Goal: Navigation & Orientation: Find specific page/section

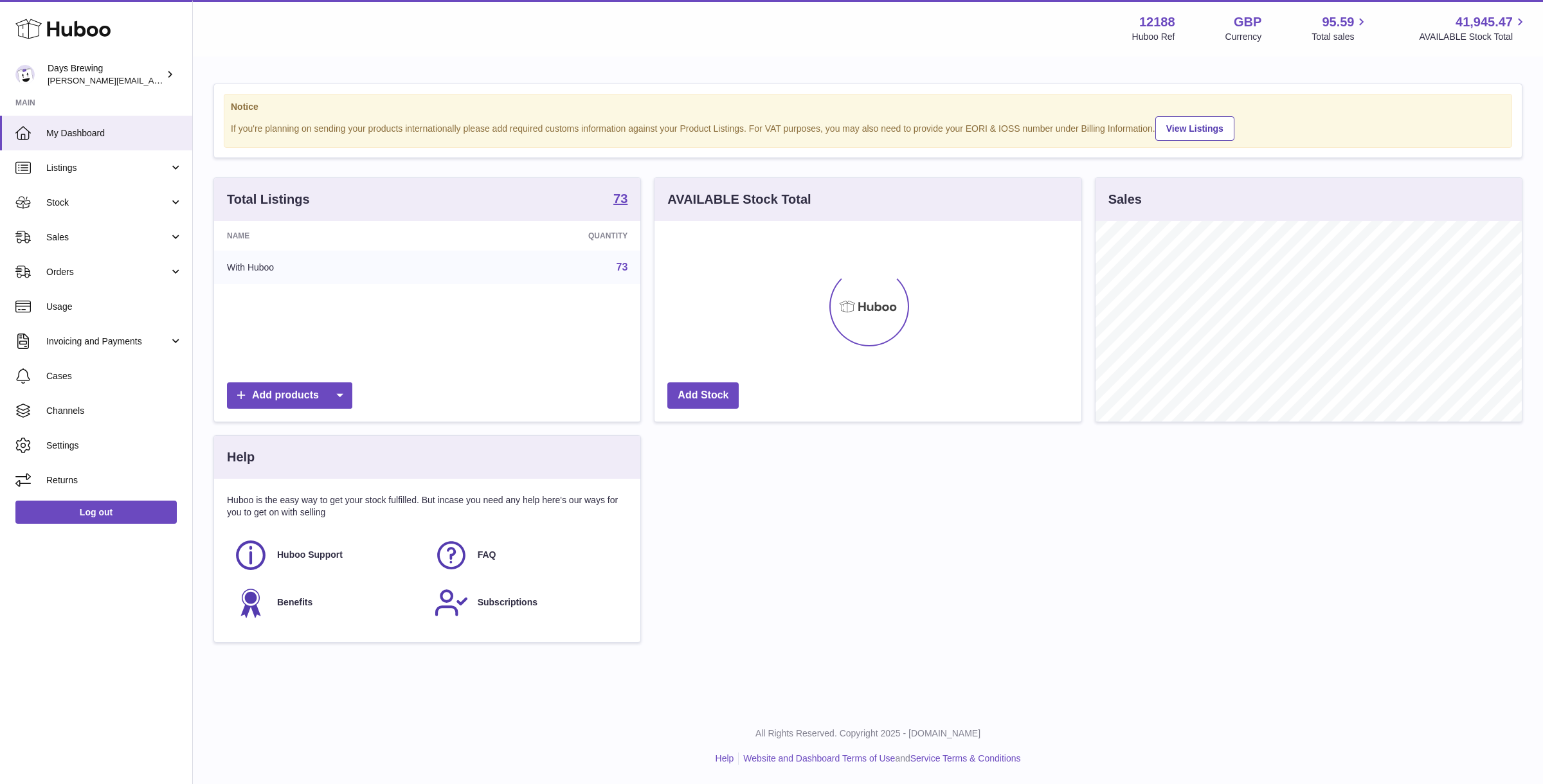
scroll to position [200, 426]
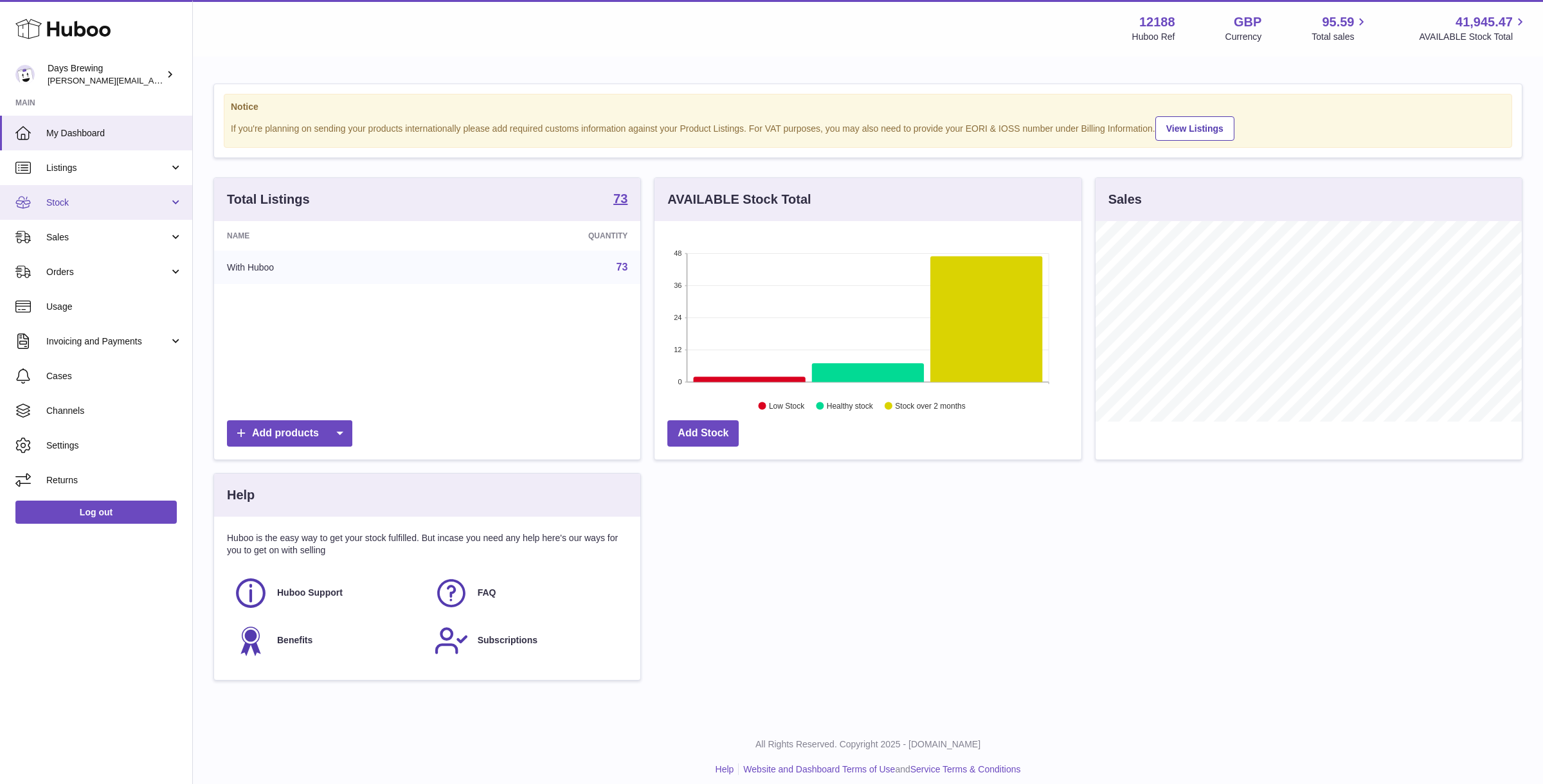
click at [106, 204] on span "Stock" at bounding box center [107, 203] width 123 height 12
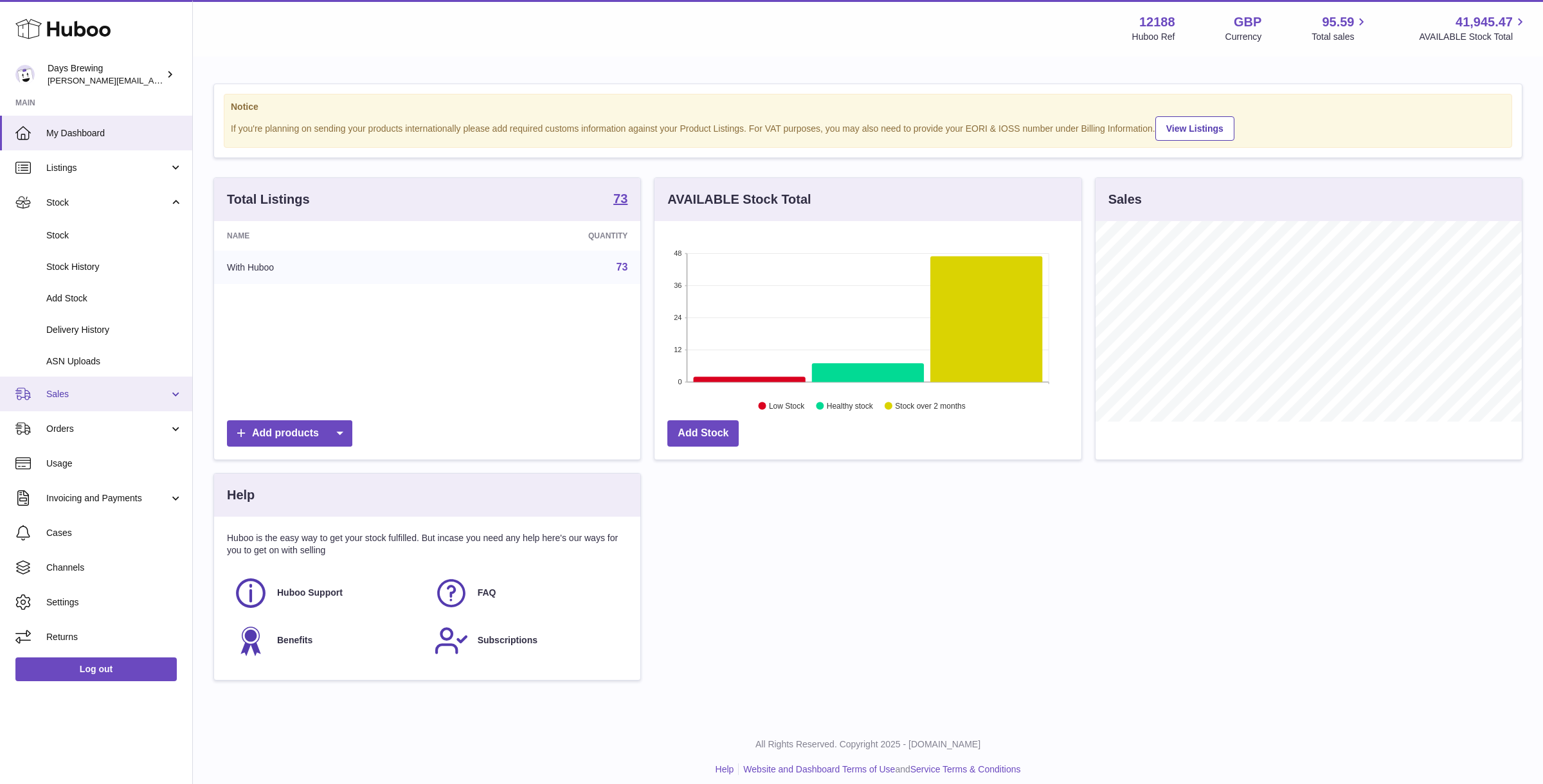
click at [109, 391] on span "Sales" at bounding box center [107, 394] width 123 height 12
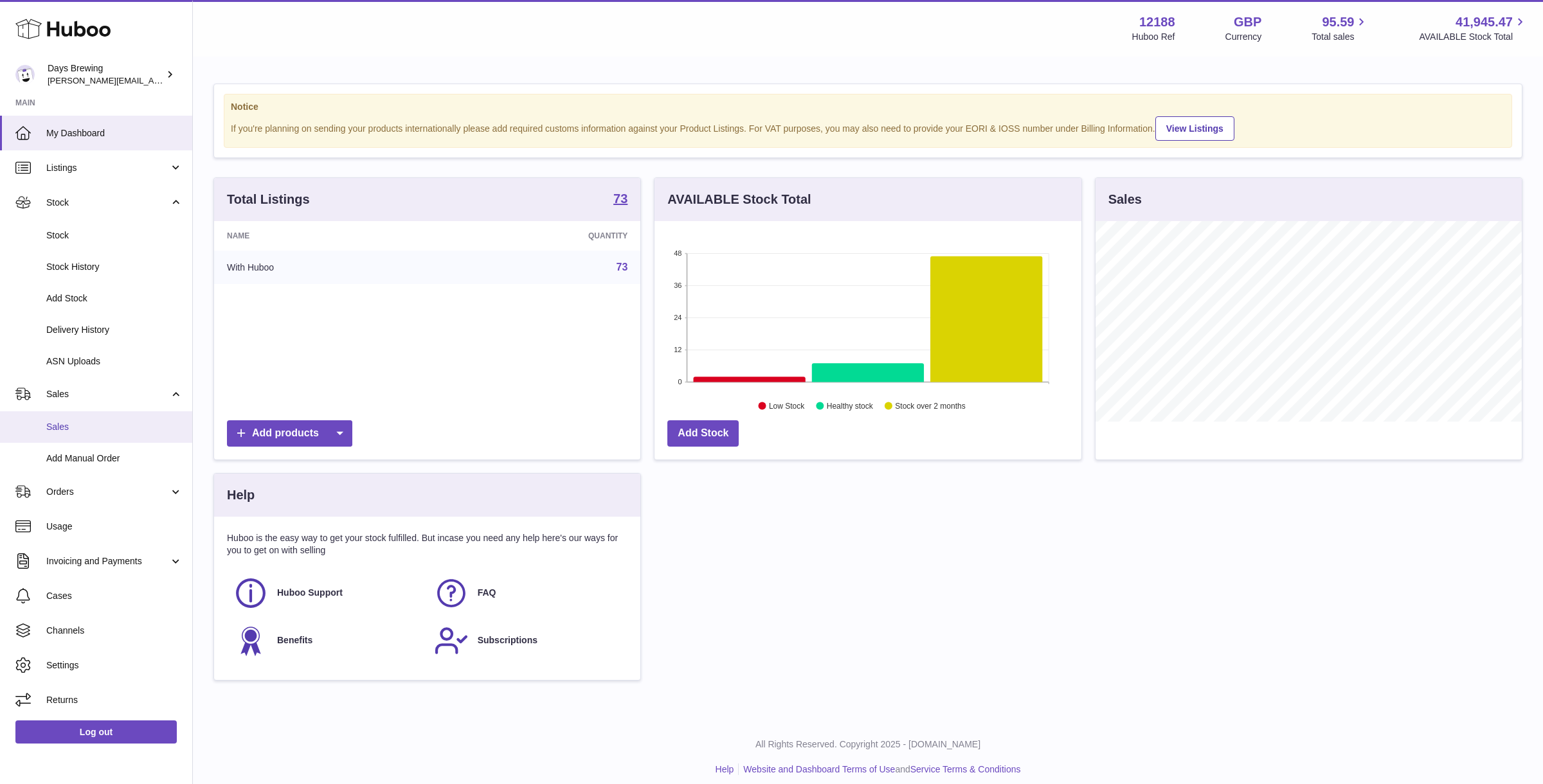
click at [97, 426] on span "Sales" at bounding box center [114, 427] width 137 height 12
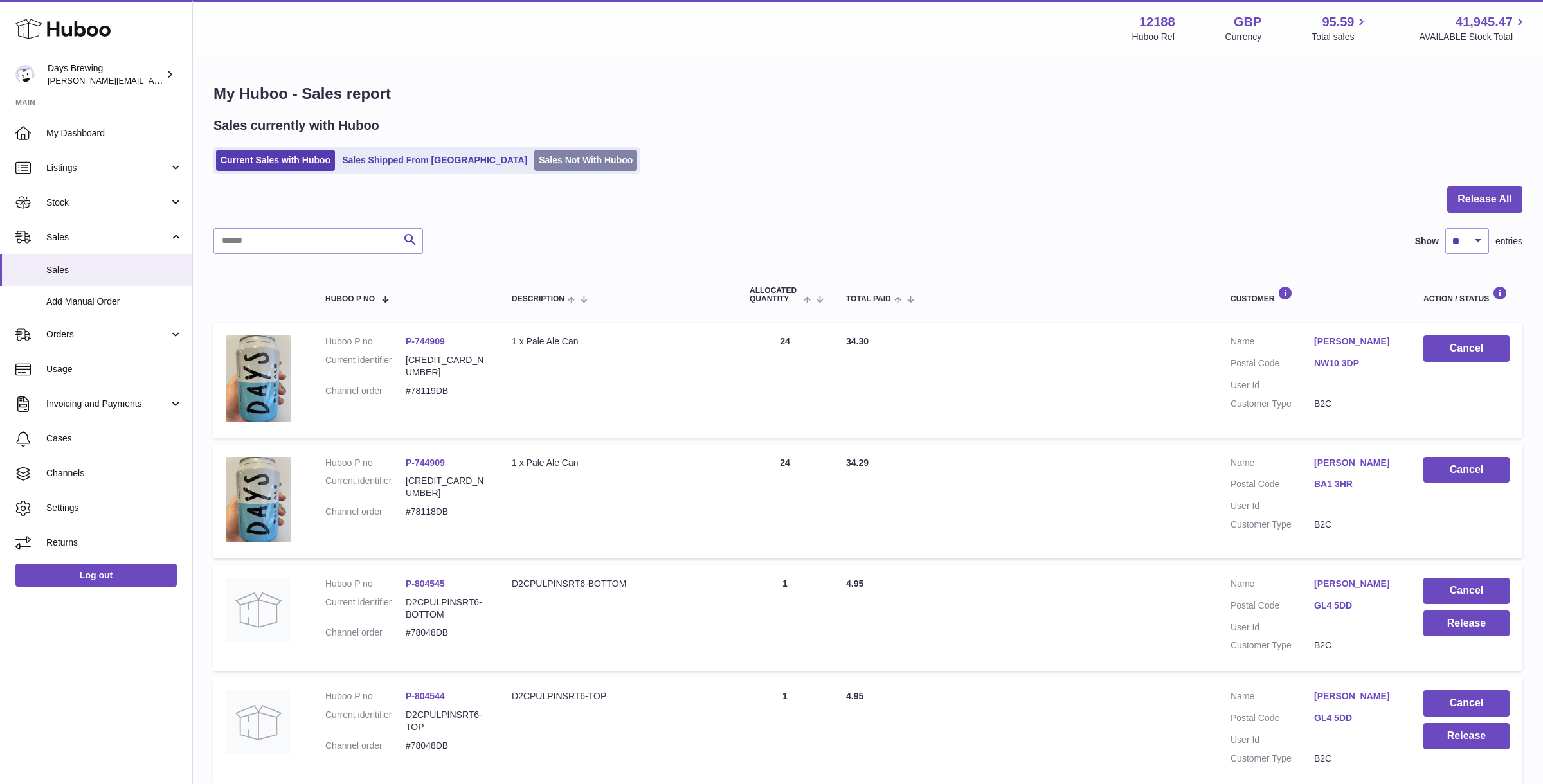
click at [534, 156] on link "Sales Not With Huboo" at bounding box center [586, 160] width 103 height 22
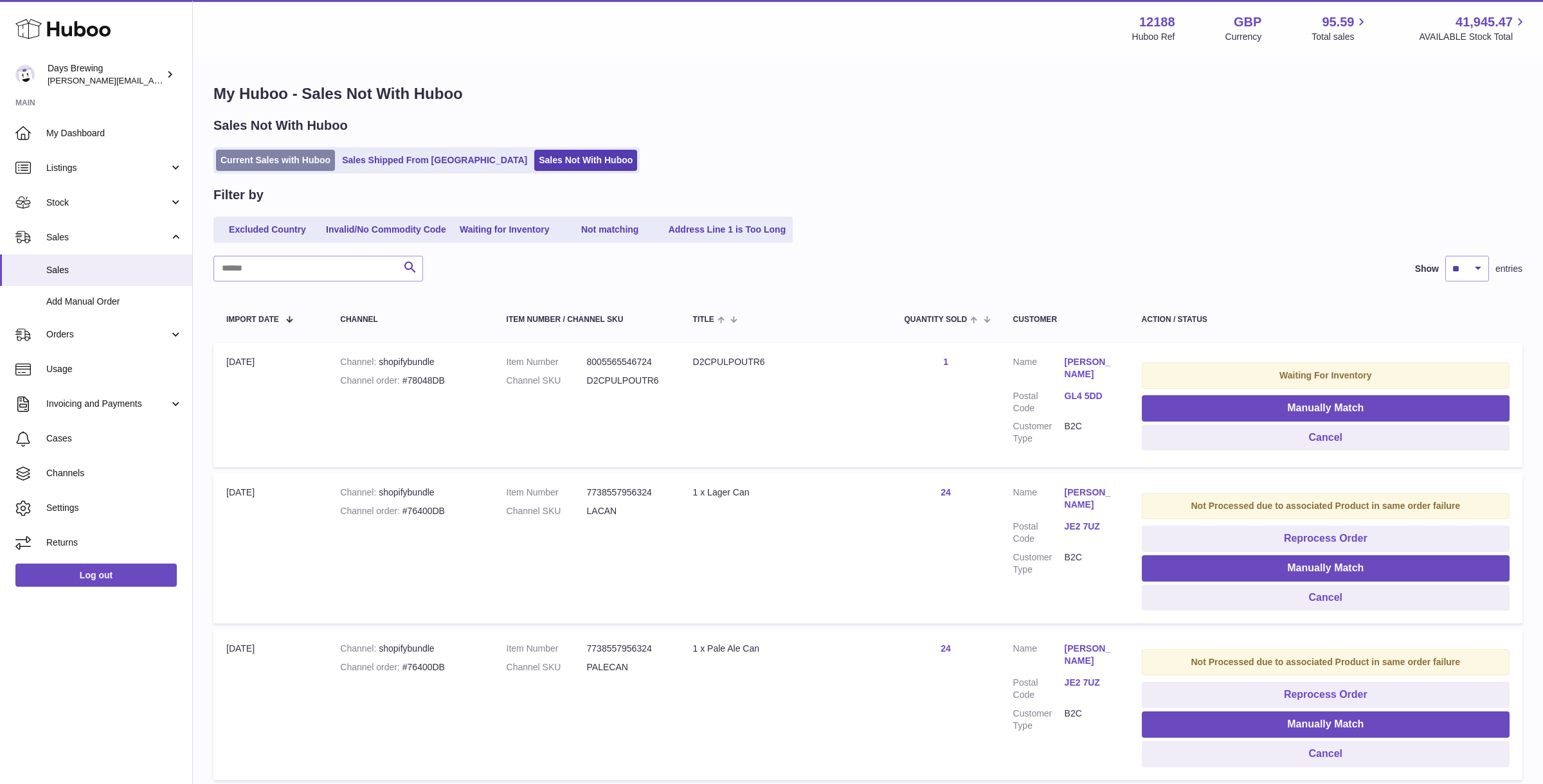
click at [299, 162] on link "Current Sales with Huboo" at bounding box center [276, 160] width 119 height 22
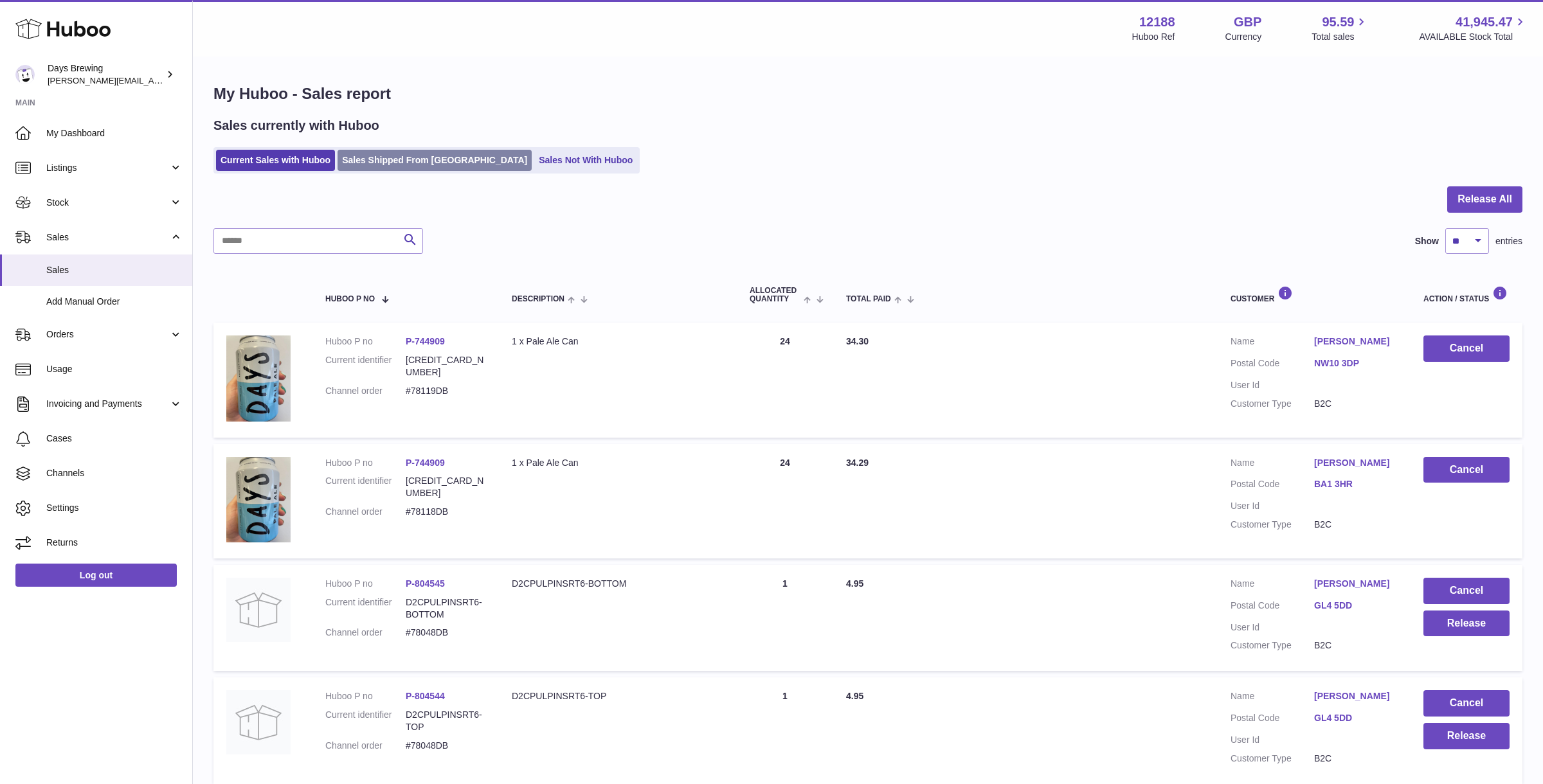
click at [369, 151] on link "Sales Shipped From Huboo" at bounding box center [434, 160] width 194 height 22
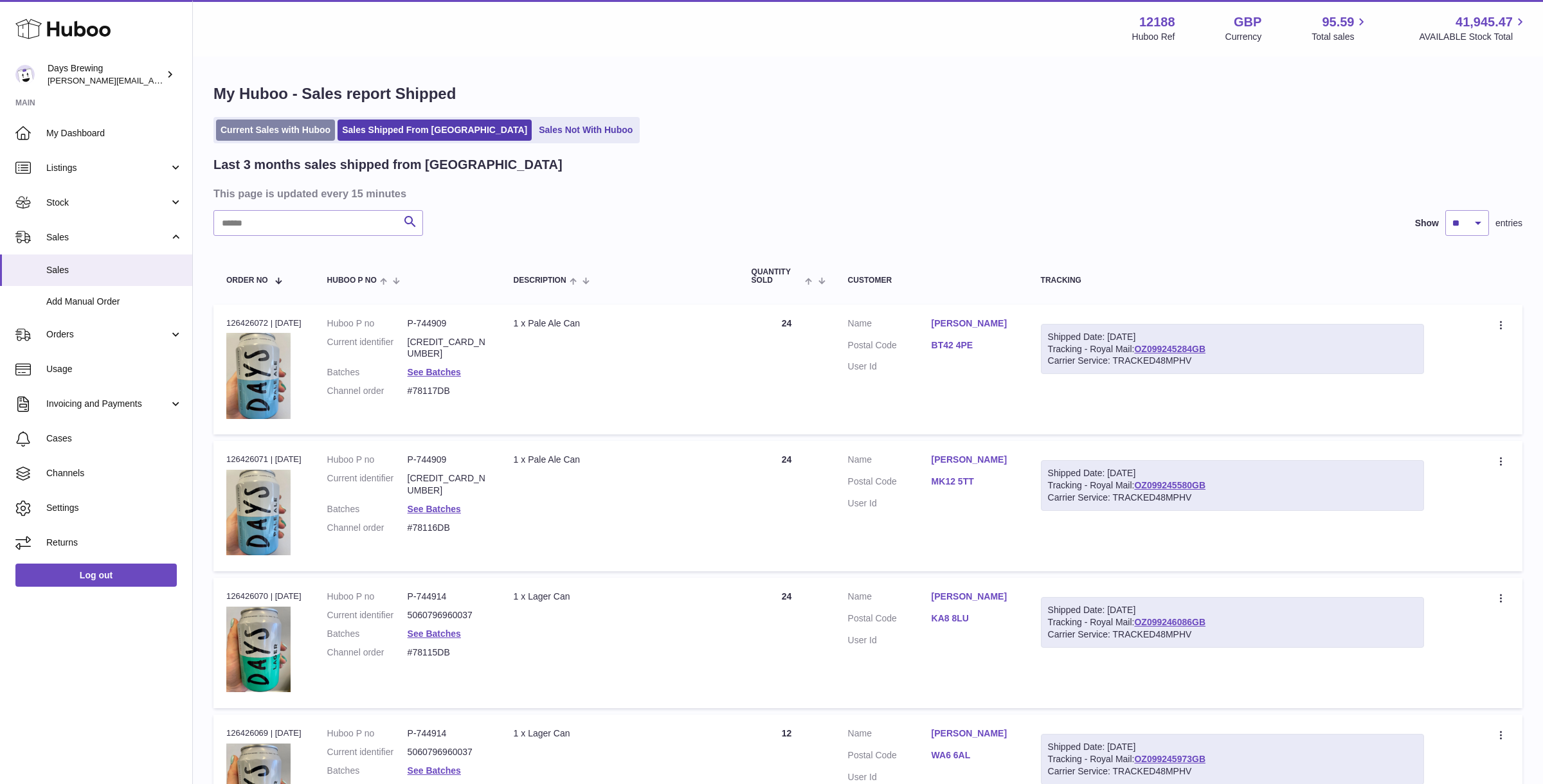
click at [279, 134] on link "Current Sales with Huboo" at bounding box center [276, 131] width 119 height 22
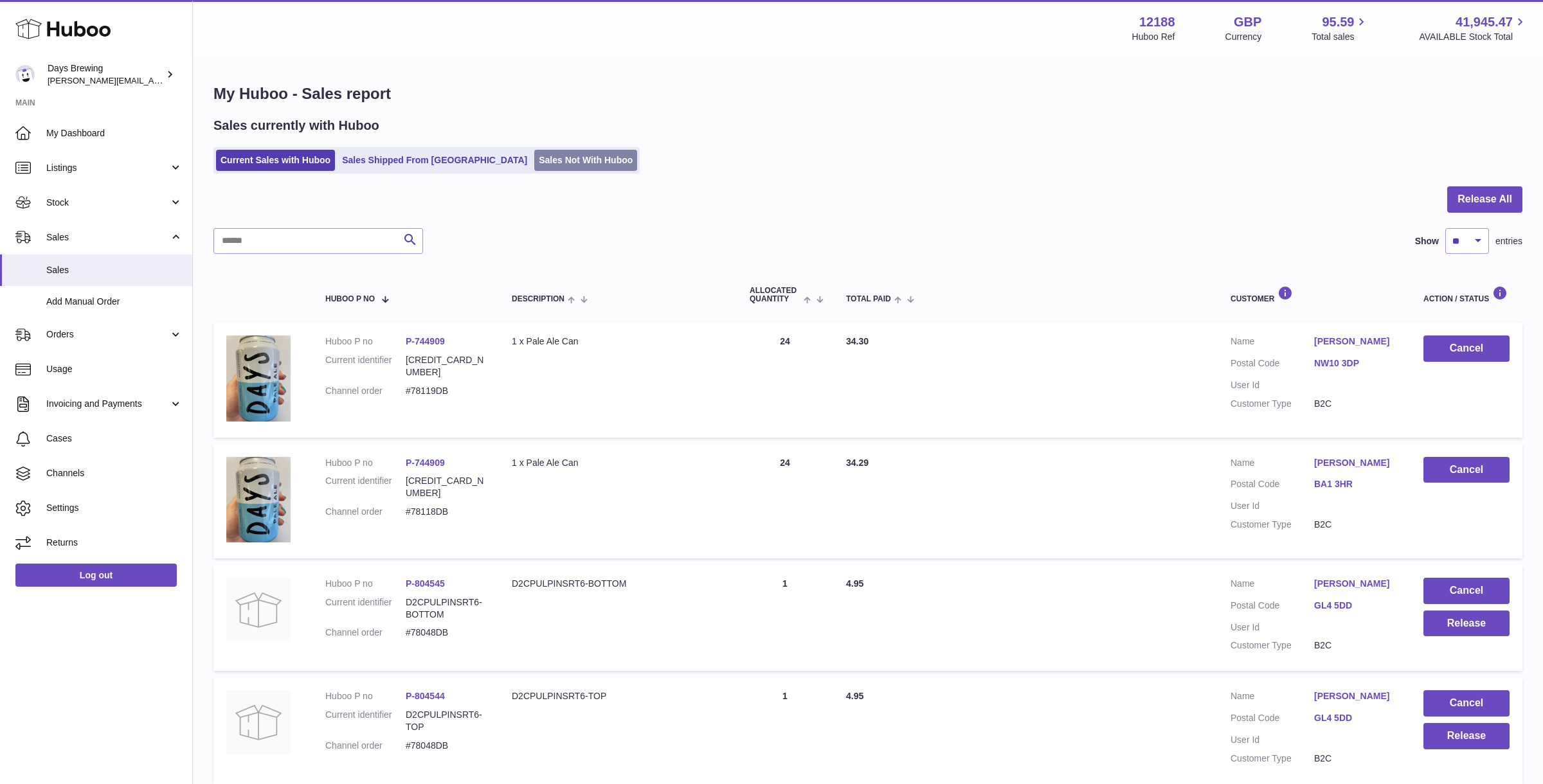
click at [534, 163] on link "Sales Not With Huboo" at bounding box center [586, 160] width 103 height 22
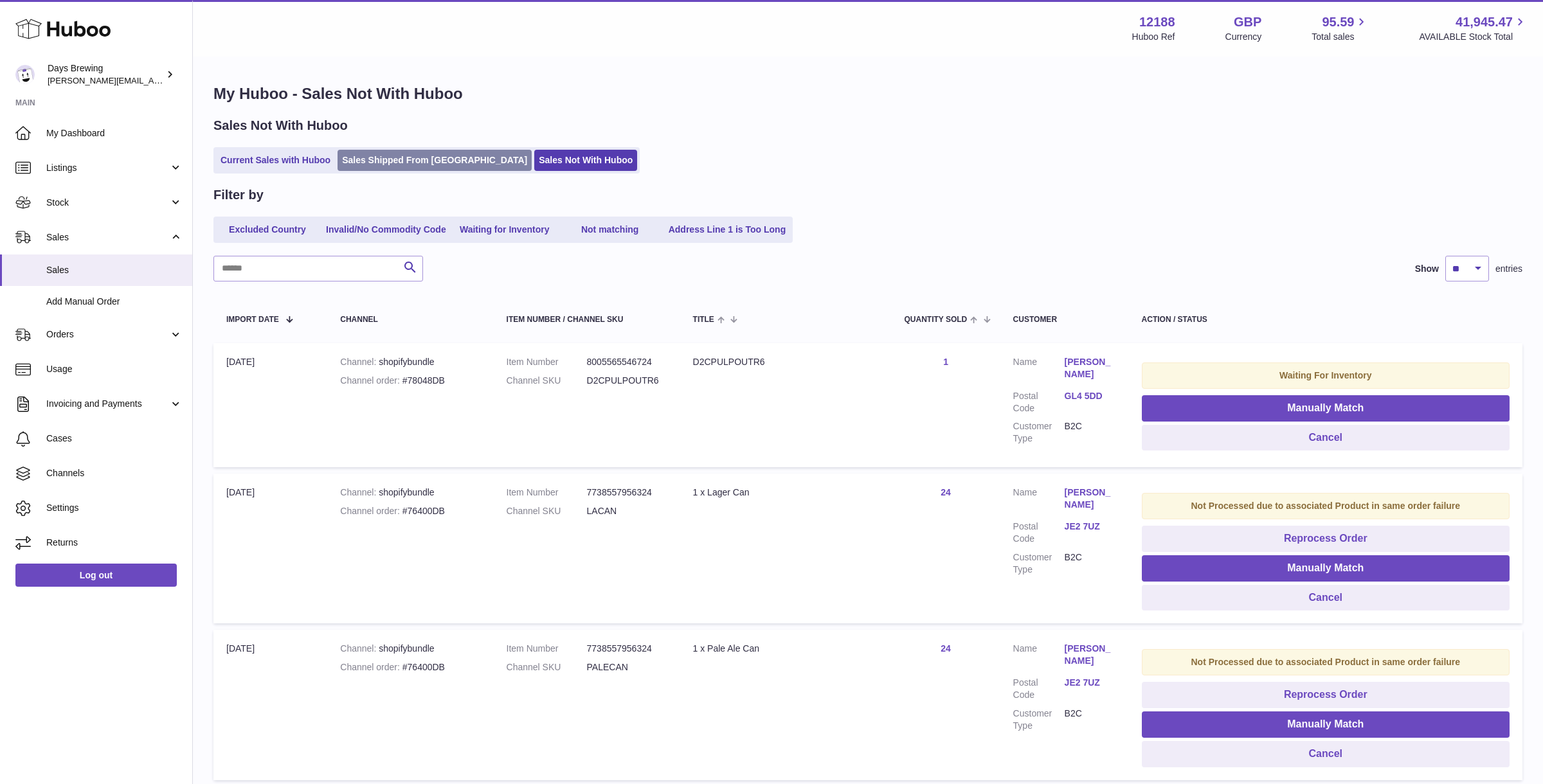
click at [391, 162] on link "Sales Shipped From [GEOGRAPHIC_DATA]" at bounding box center [434, 160] width 194 height 22
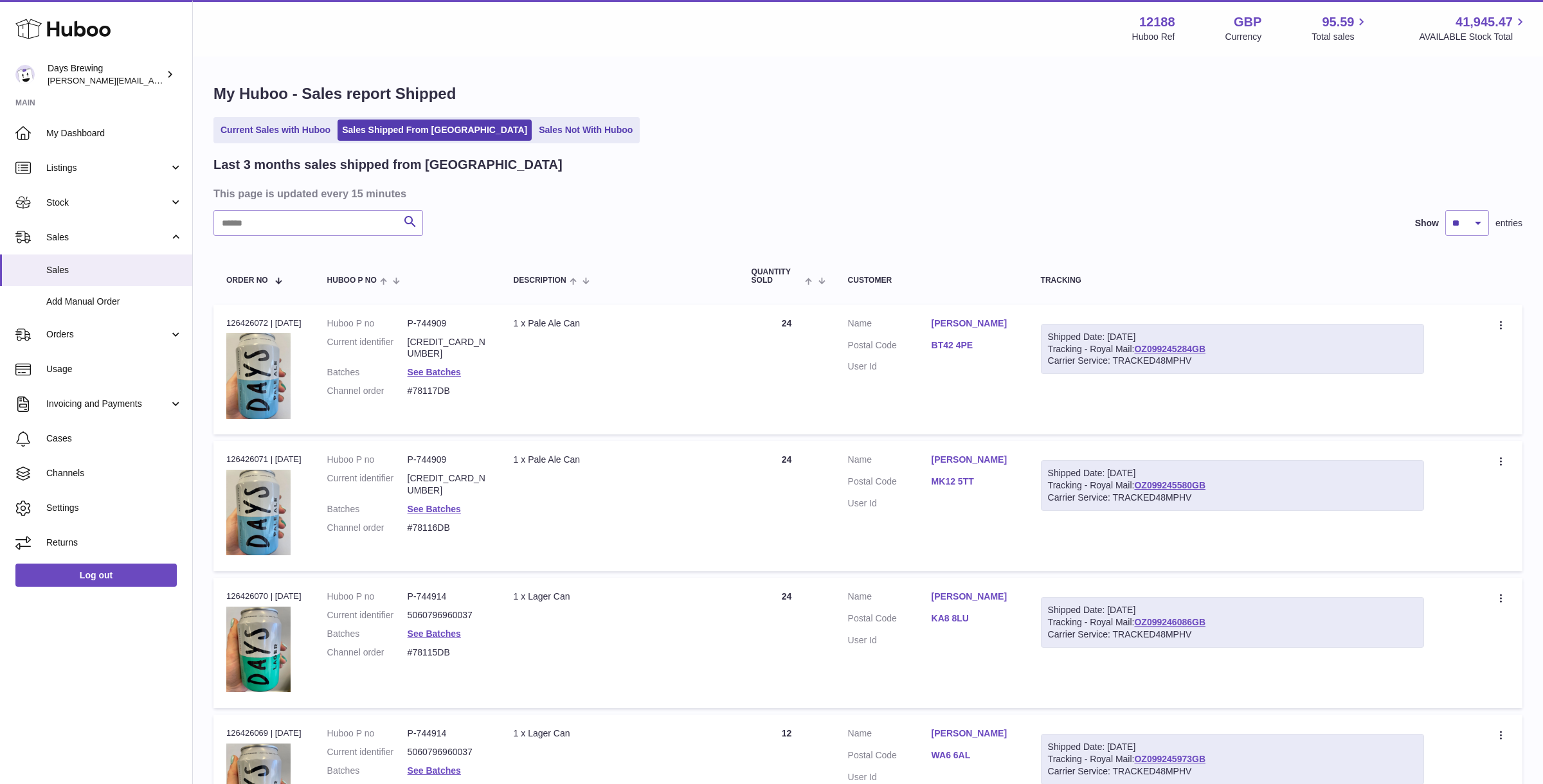
click at [265, 141] on ul "Current Sales with Huboo Sales Shipped From Huboo Sales Not With Huboo" at bounding box center [426, 130] width 426 height 27
click at [284, 126] on link "Current Sales with Huboo" at bounding box center [276, 131] width 119 height 22
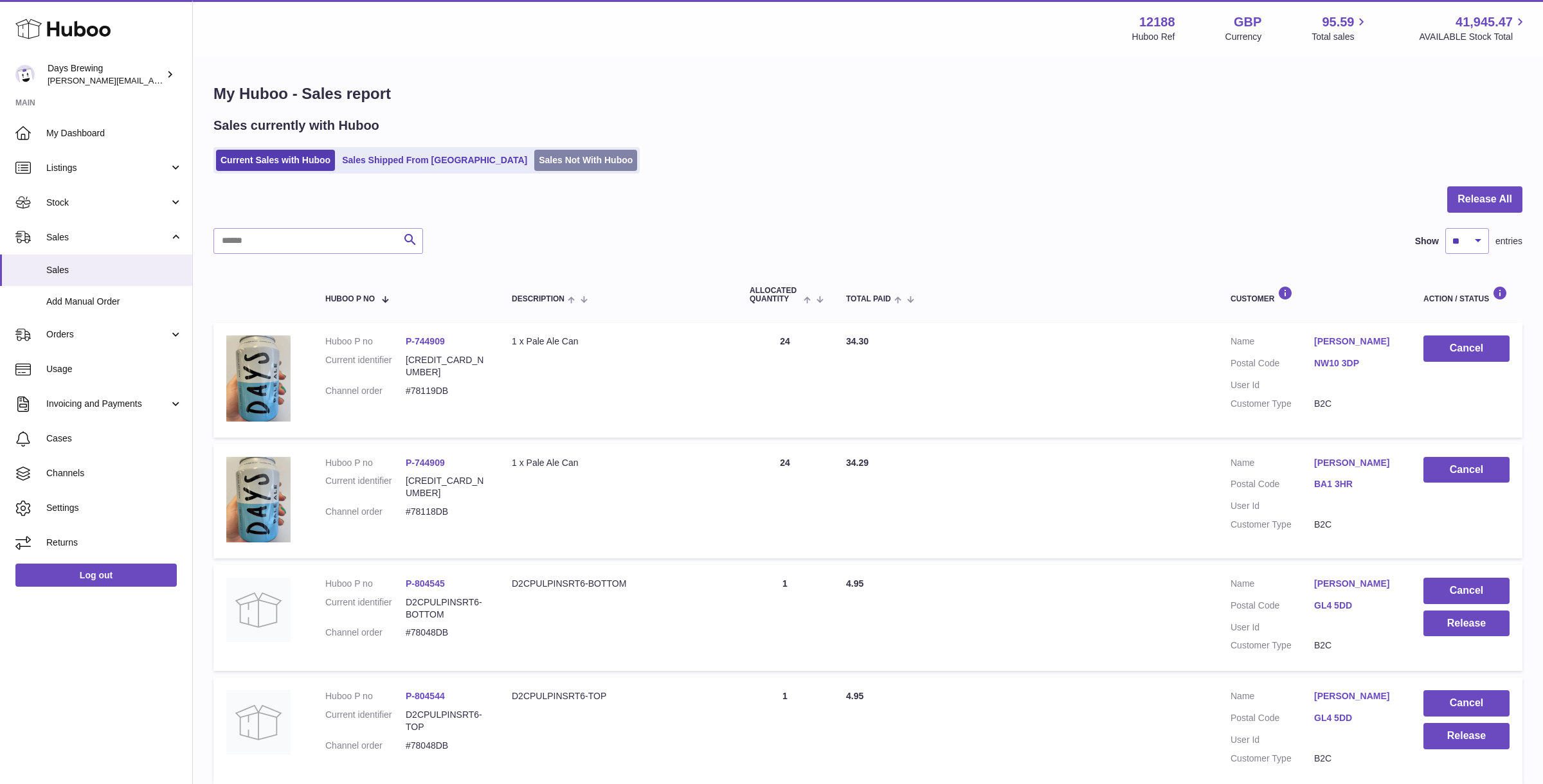
click at [534, 158] on link "Sales Not With Huboo" at bounding box center [586, 160] width 103 height 22
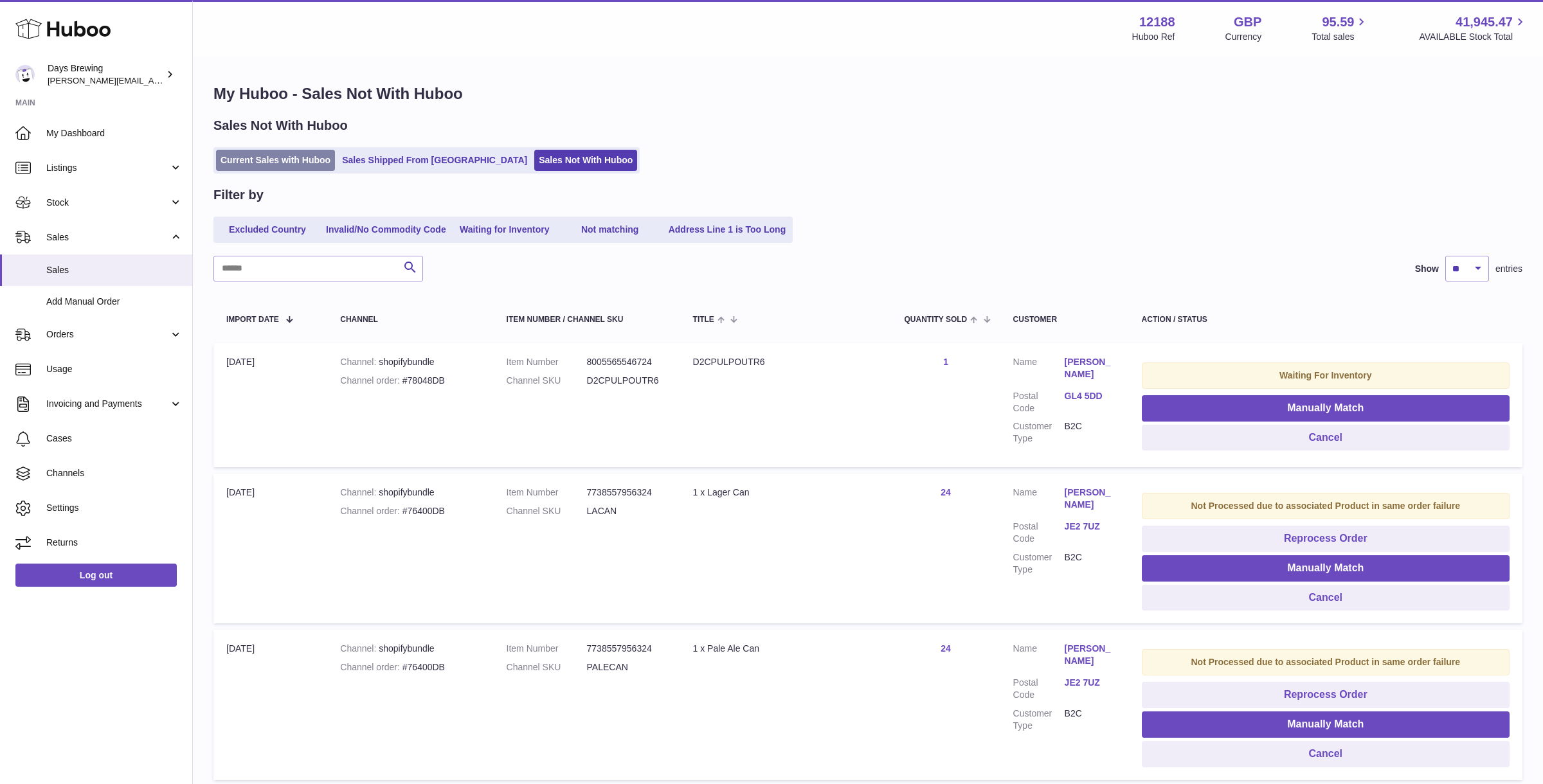
click at [274, 166] on link "Current Sales with Huboo" at bounding box center [276, 160] width 119 height 22
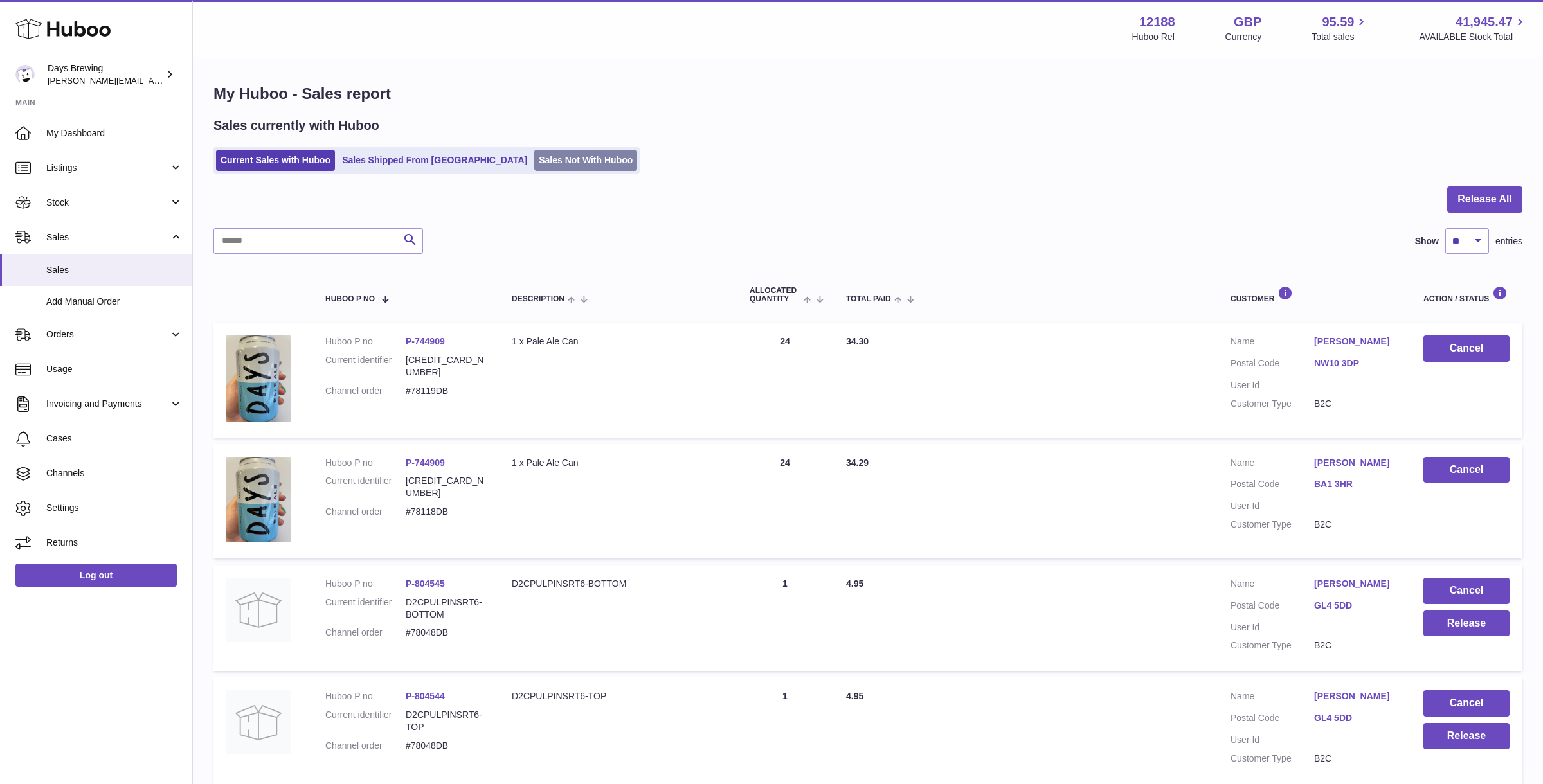
click at [534, 153] on link "Sales Not With Huboo" at bounding box center [586, 160] width 103 height 22
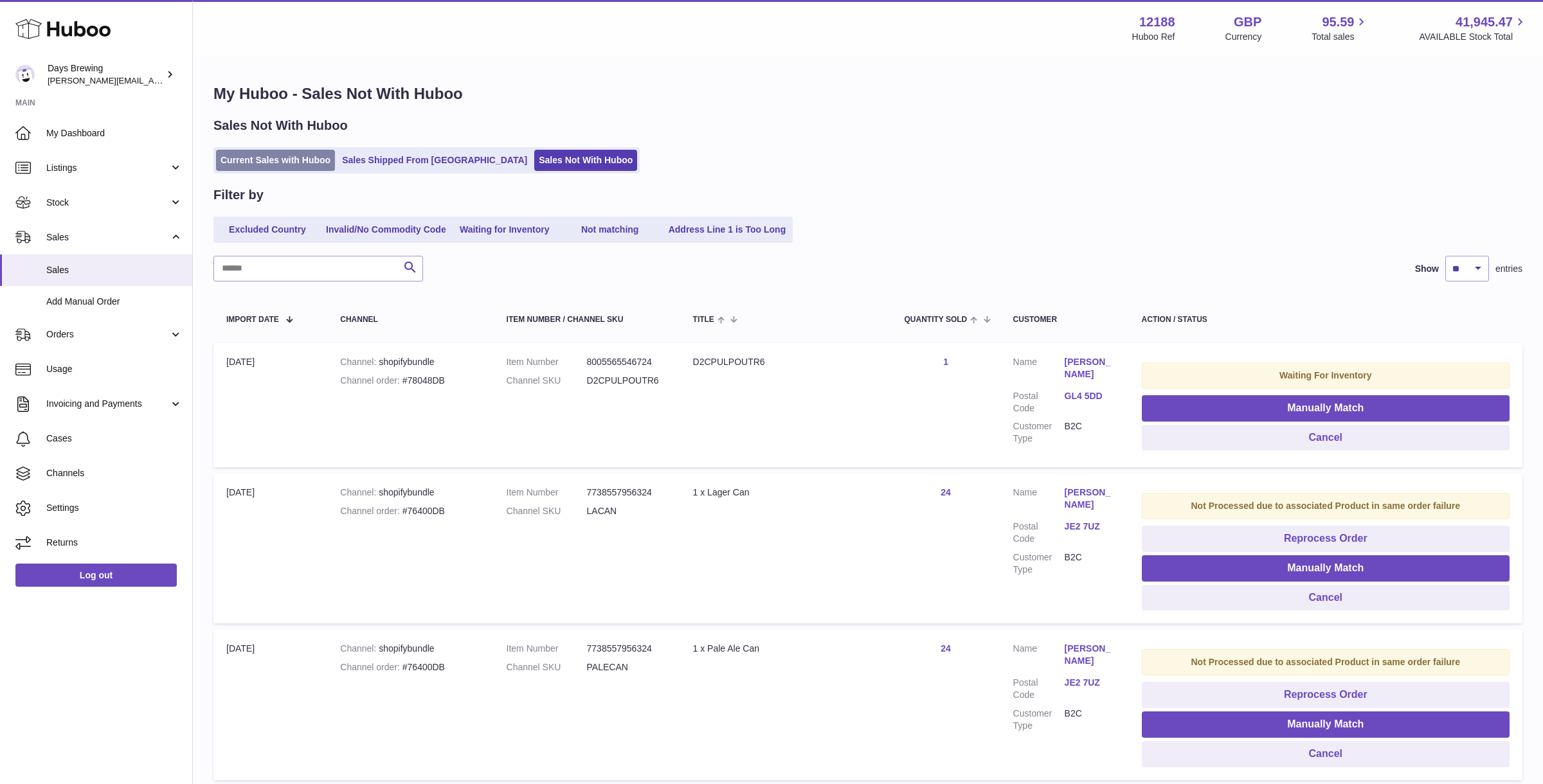
click at [268, 162] on link "Current Sales with Huboo" at bounding box center [276, 160] width 119 height 22
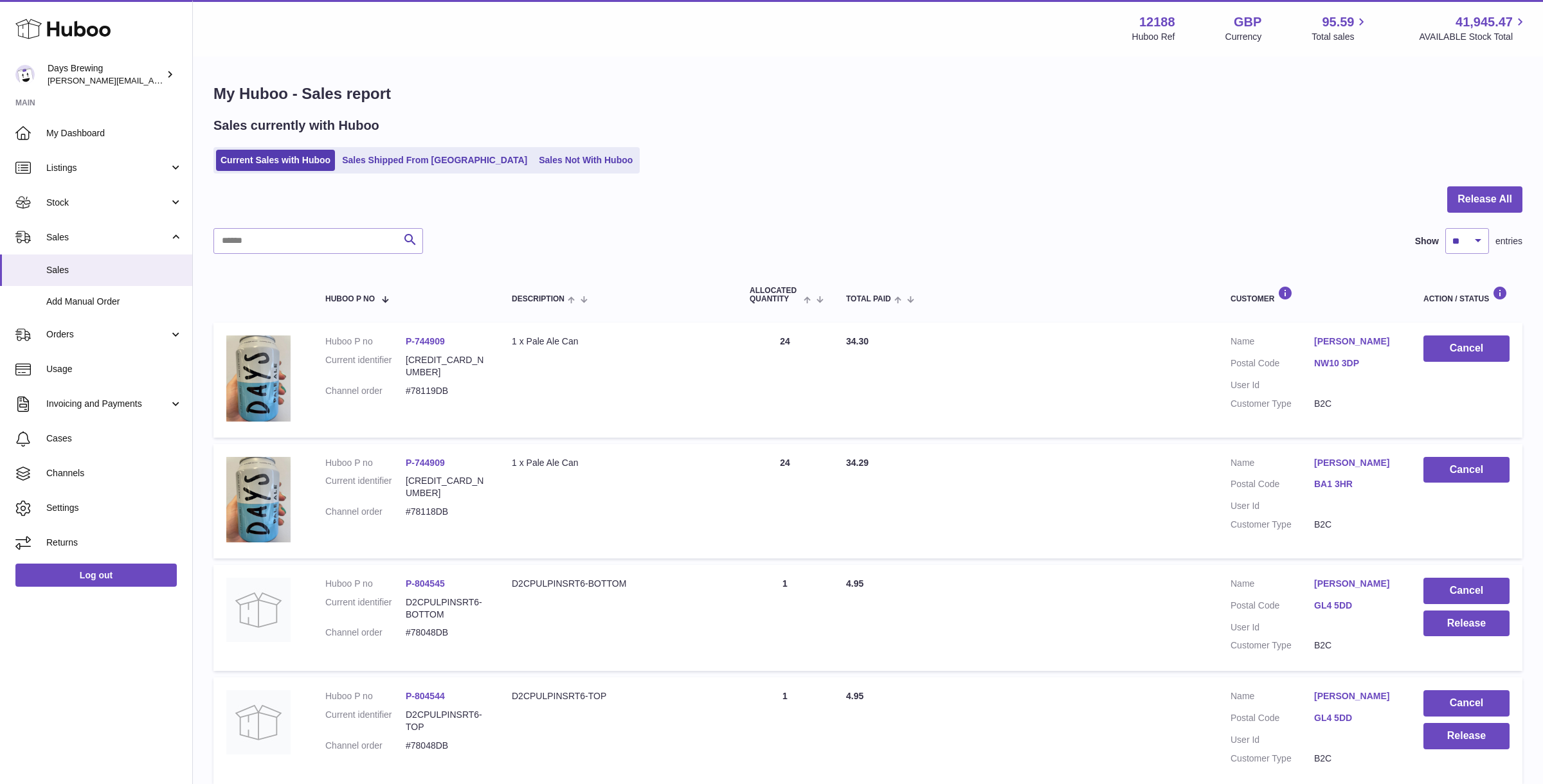
click at [731, 151] on div "Current Sales with Huboo Sales Shipped From Huboo Sales Not With Huboo" at bounding box center [868, 160] width 1310 height 27
